Goal: Task Accomplishment & Management: Complete application form

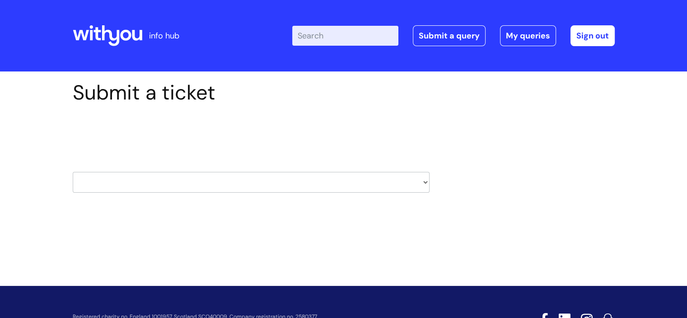
click at [221, 181] on select "HR / People IT and Support Clinical Drug Alerts Finance Accounts Data Support T…" at bounding box center [251, 182] width 357 height 21
select select "hr_/_people"
click at [73, 172] on select "HR / People IT and Support Clinical Drug Alerts Finance Accounts Data Support T…" at bounding box center [251, 182] width 357 height 21
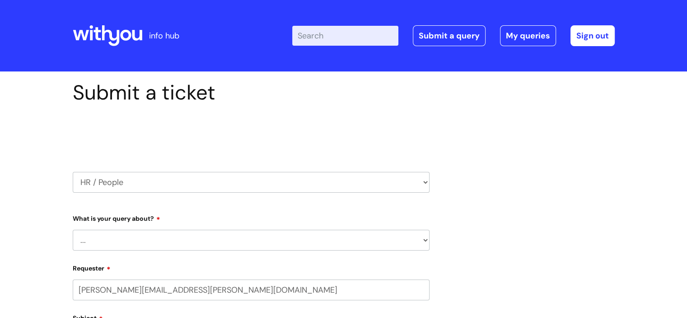
select select "80004157231"
click at [137, 234] on select "... Absence Query Holiday Query Employee change request General HR Query iTrent…" at bounding box center [251, 240] width 357 height 21
select select "New starter"
click at [73, 230] on select "... Absence Query Holiday Query Employee change request General HR Query iTrent…" at bounding box center [251, 240] width 357 height 21
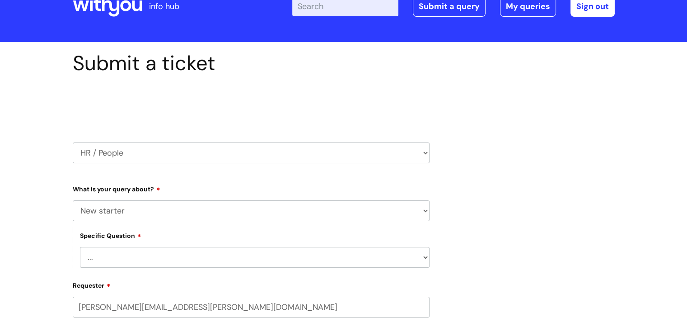
scroll to position [45, 0]
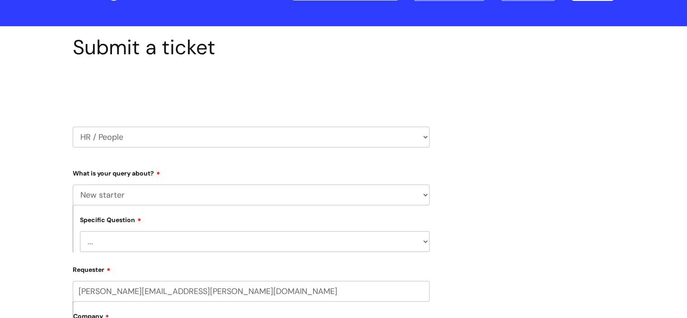
click at [107, 239] on select "... When will my new starter be processed on iTrent When will my new starter re…" at bounding box center [255, 241] width 350 height 21
select select "When will my new starter receive their contract"
click at [80, 231] on select "... When will my new starter be processed on iTrent When will my new starter re…" at bounding box center [255, 241] width 350 height 21
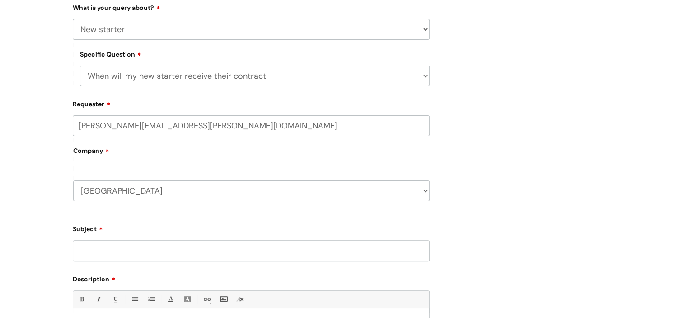
scroll to position [271, 0]
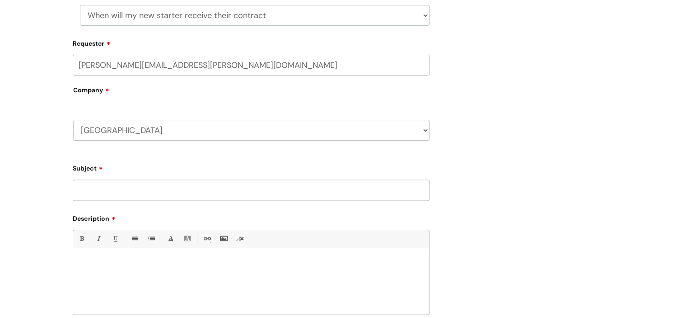
click at [154, 194] on input "Subject" at bounding box center [251, 189] width 357 height 21
type input "[PERSON_NAME] start date"
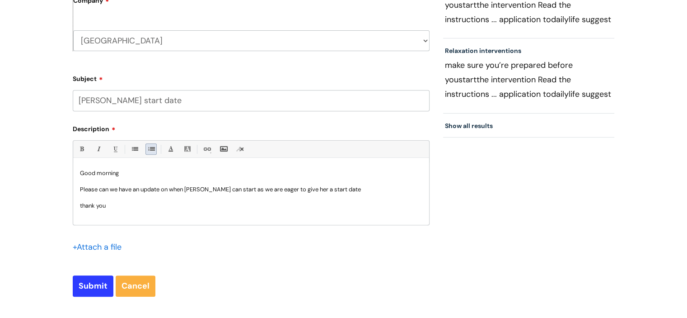
scroll to position [361, 0]
click at [87, 280] on input "Submit" at bounding box center [93, 284] width 41 height 21
type input "Please Wait..."
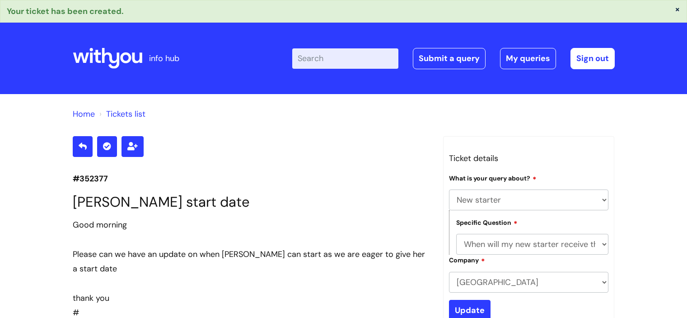
select select "New starter"
select select "When will my new starter receive their contract"
